Goal: Task Accomplishment & Management: Use online tool/utility

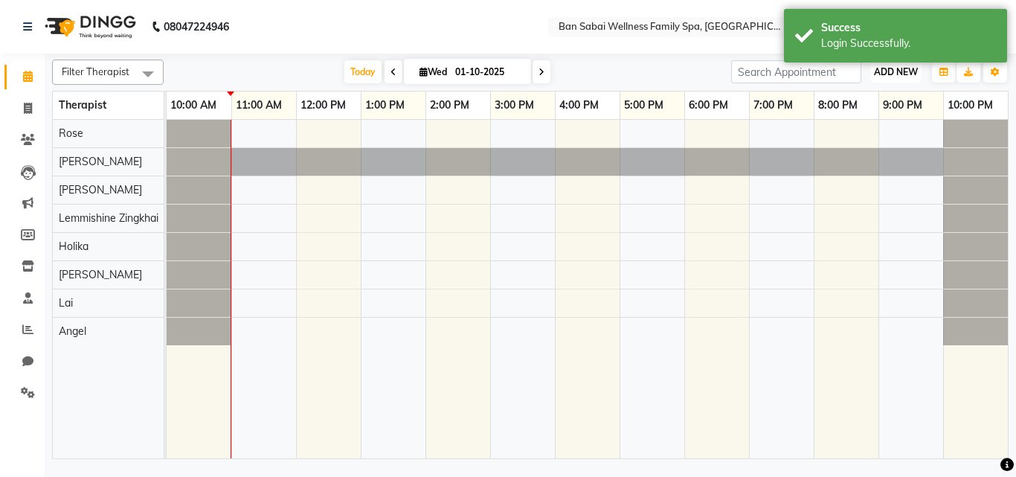
click at [898, 72] on span "ADD NEW" at bounding box center [896, 71] width 44 height 11
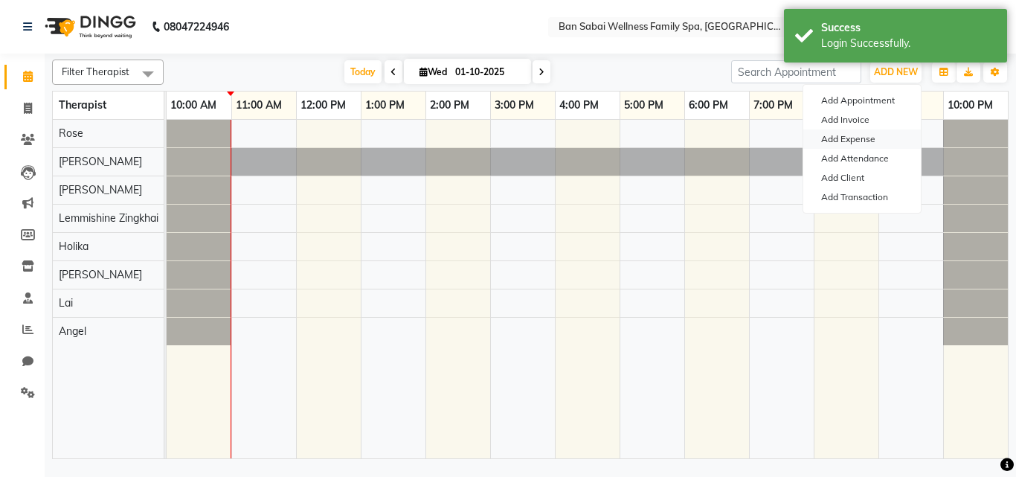
click at [859, 136] on link "Add Expense" at bounding box center [861, 138] width 117 height 19
select select "1"
select select "7353"
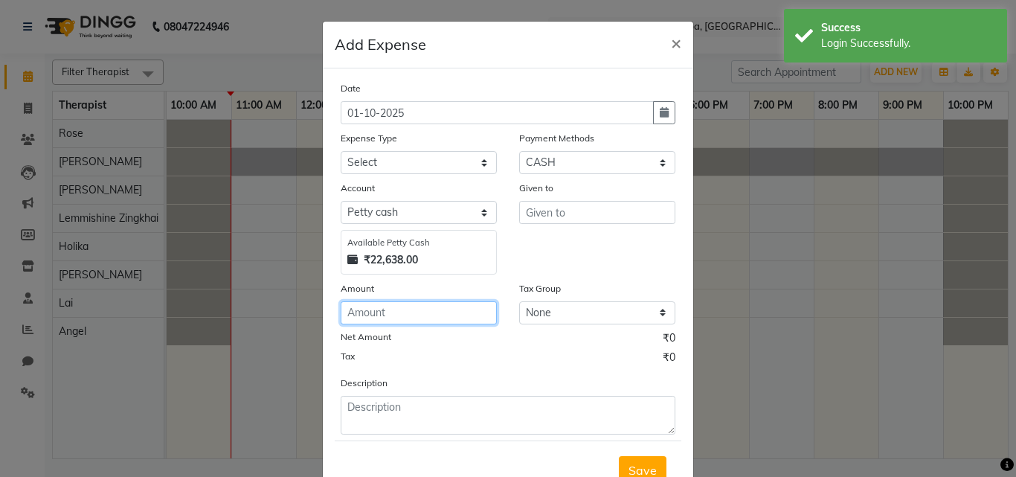
click at [458, 317] on input "number" at bounding box center [419, 312] width 156 height 23
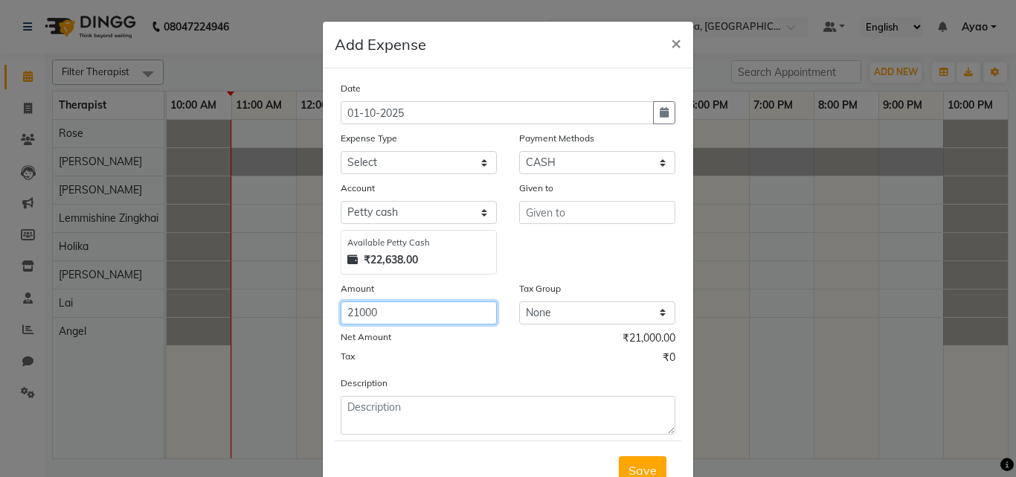
type input "21000"
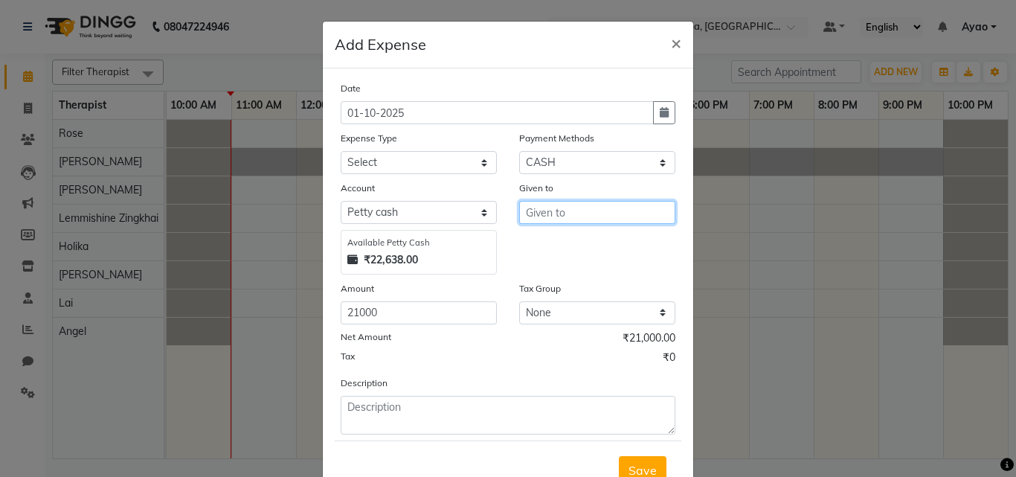
click at [597, 213] on input "text" at bounding box center [597, 212] width 156 height 23
type input "Nikhil sir"
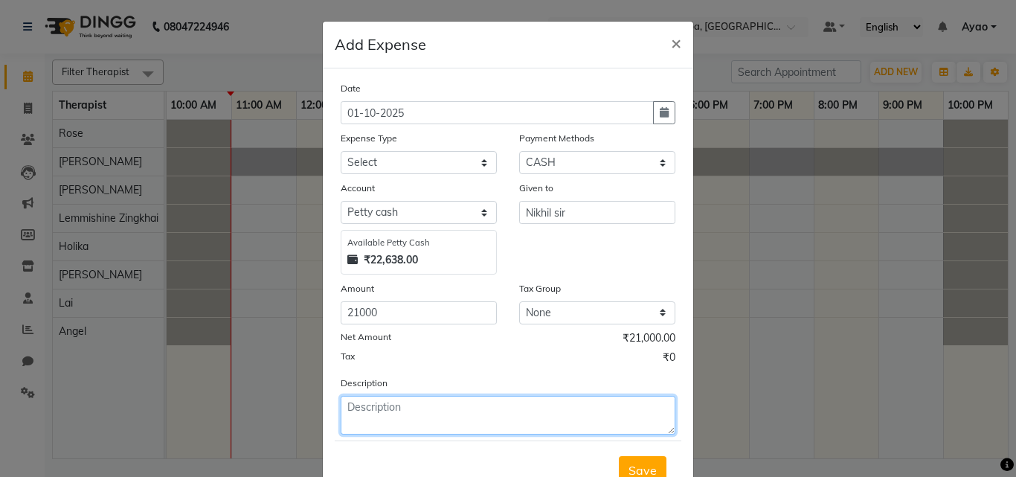
click at [468, 415] on textarea at bounding box center [508, 415] width 335 height 39
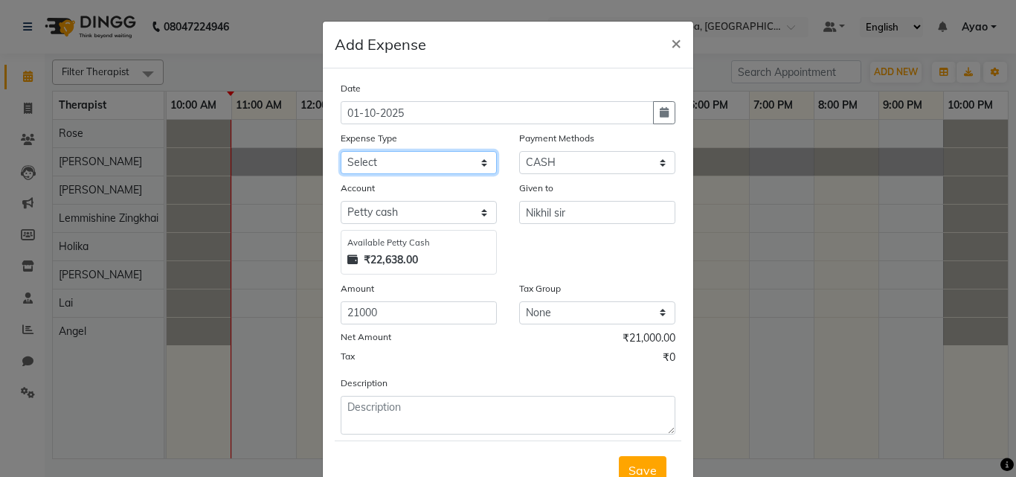
click at [435, 155] on select "Select Advance Salary Bank charges birthday cake birthday gifts Car maintenance…" at bounding box center [419, 162] width 156 height 23
select select "22176"
click at [341, 151] on select "Select Advance Salary Bank charges birthday cake birthday gifts Car maintenance…" at bounding box center [419, 162] width 156 height 23
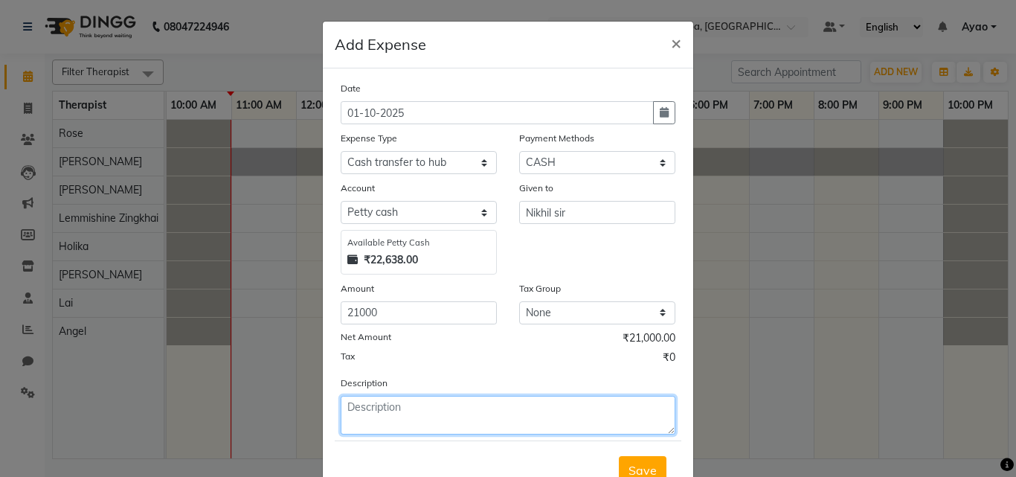
click at [467, 425] on textarea at bounding box center [508, 415] width 335 height 39
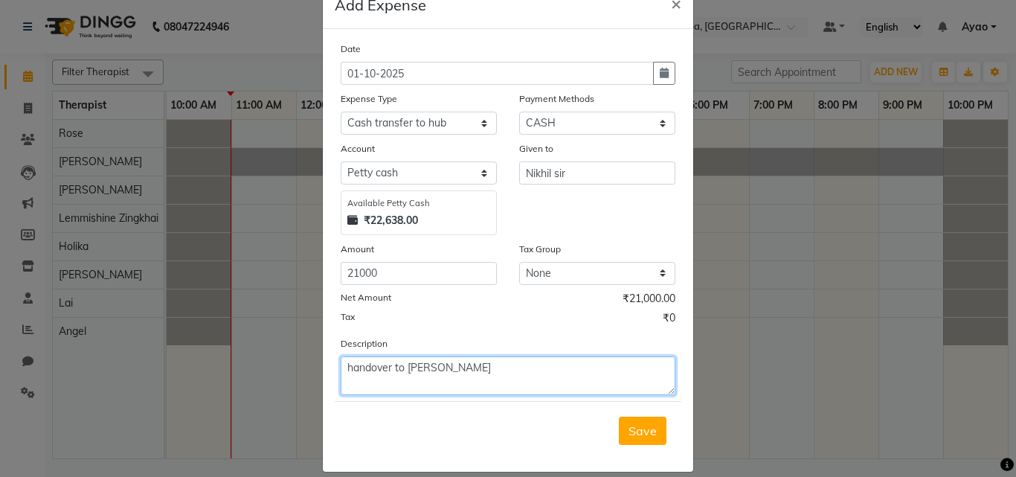
scroll to position [56, 0]
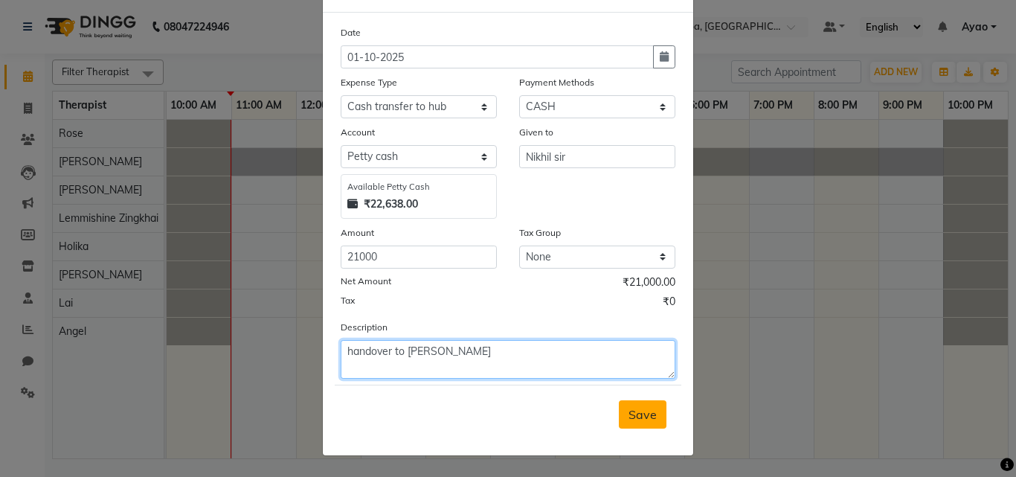
type textarea "handover to [PERSON_NAME]"
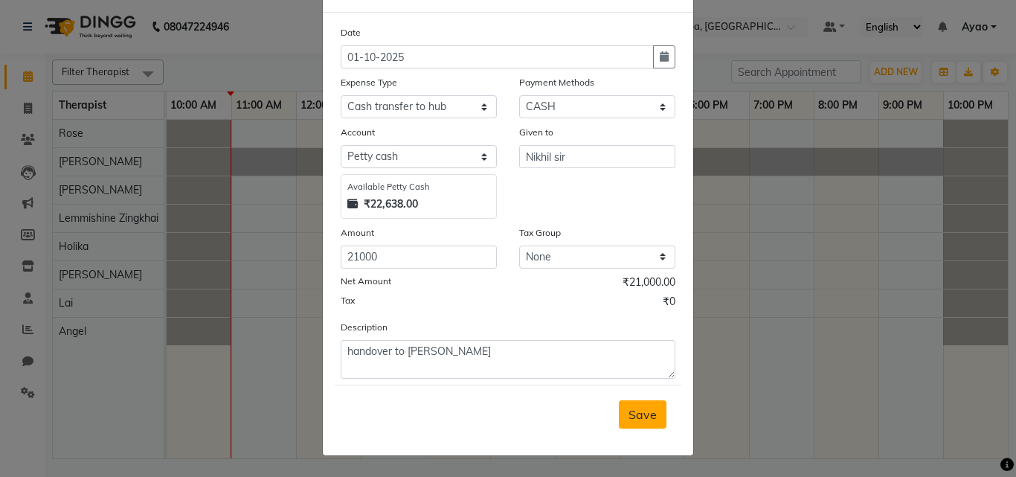
click at [628, 413] on span "Save" at bounding box center [642, 414] width 28 height 15
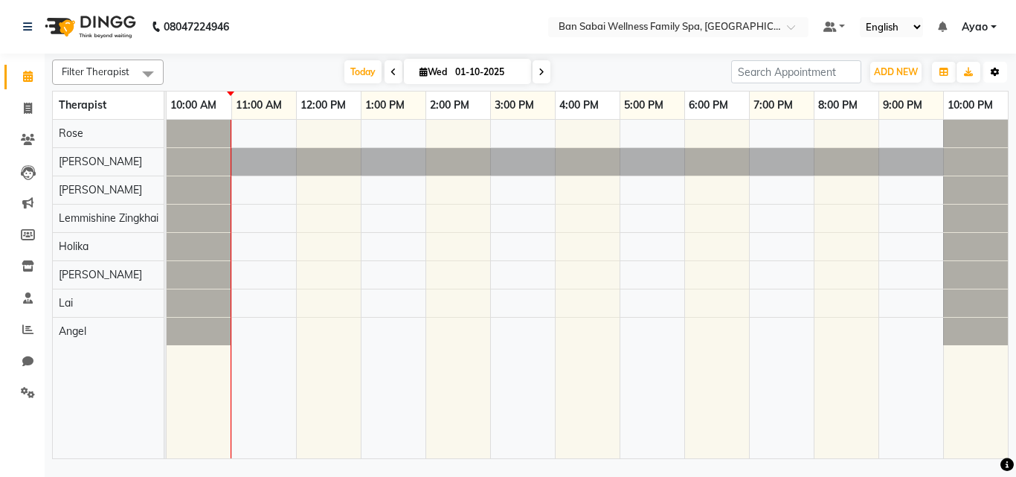
click at [996, 72] on icon "button" at bounding box center [994, 72] width 9 height 9
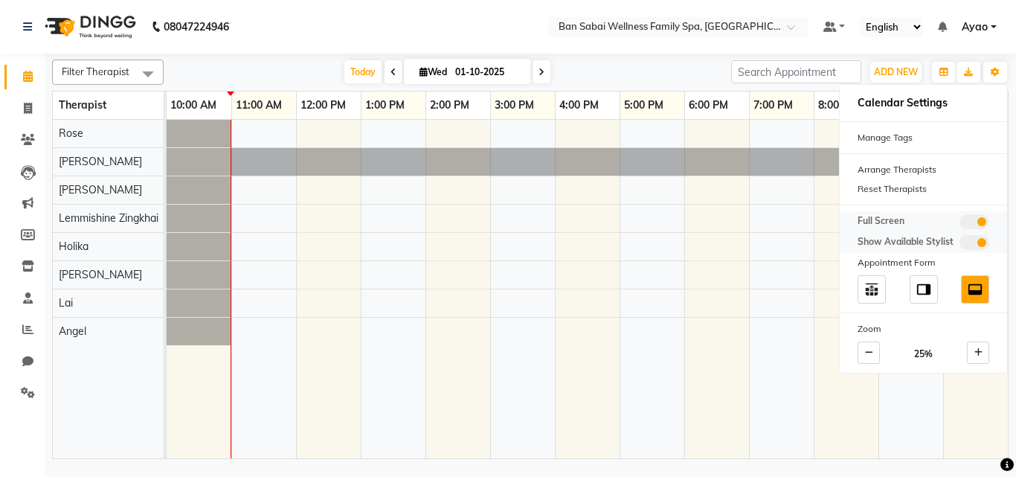
click at [973, 219] on span at bounding box center [974, 221] width 30 height 15
click at [959, 224] on input "checkbox" at bounding box center [959, 224] width 0 height 0
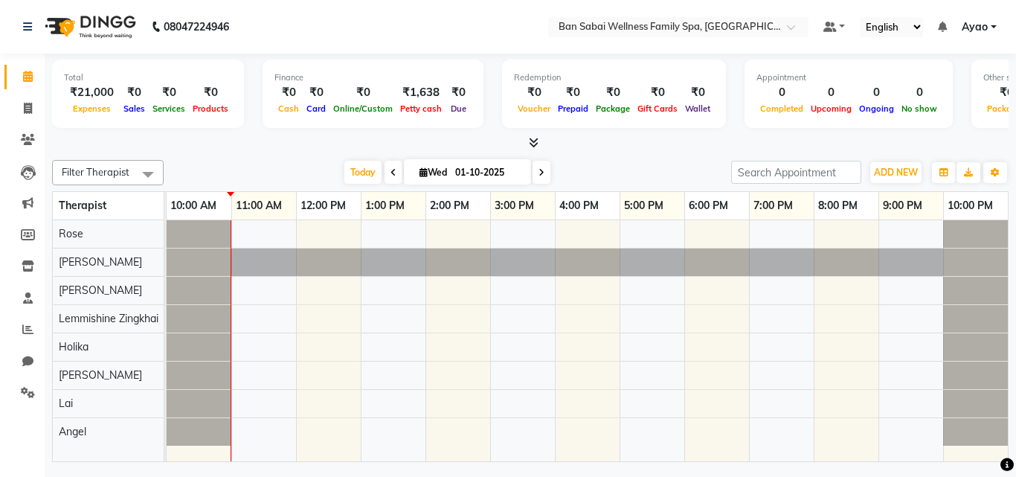
click at [533, 145] on icon at bounding box center [534, 142] width 10 height 11
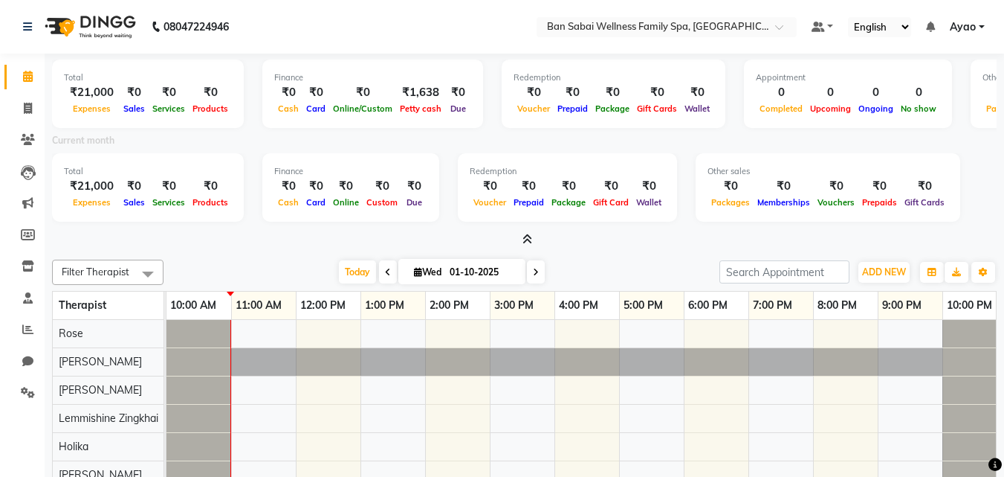
click at [529, 235] on icon at bounding box center [528, 238] width 10 height 11
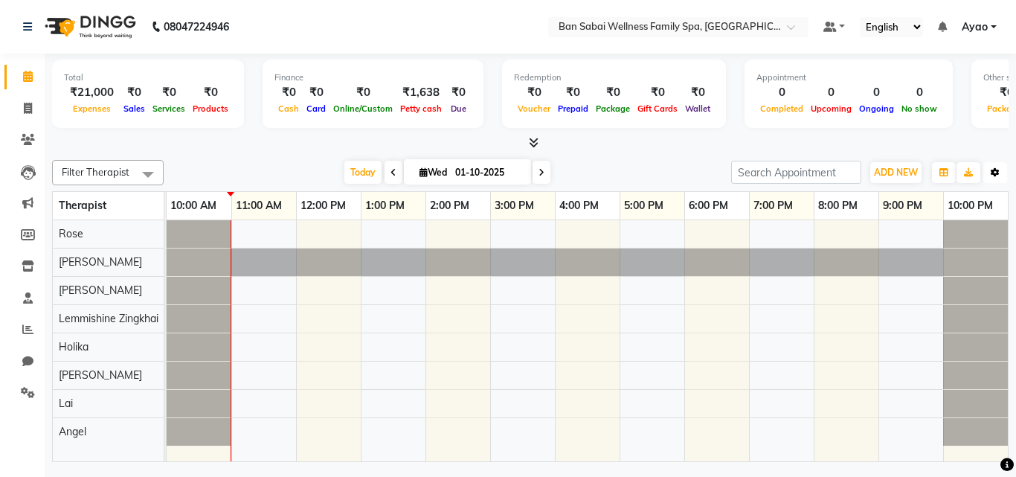
click at [993, 170] on icon "button" at bounding box center [994, 172] width 9 height 9
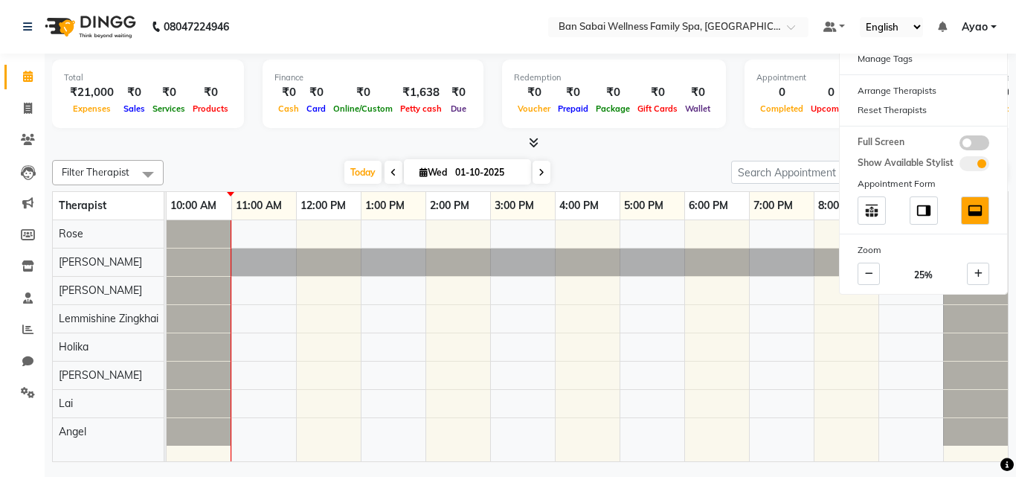
click at [731, 153] on div "Total ₹21,000 Expenses ₹0 Sales ₹0 Services ₹0 Products Finance ₹0 Cash ₹0 Card…" at bounding box center [530, 260] width 971 height 412
